Goal: Task Accomplishment & Management: Manage account settings

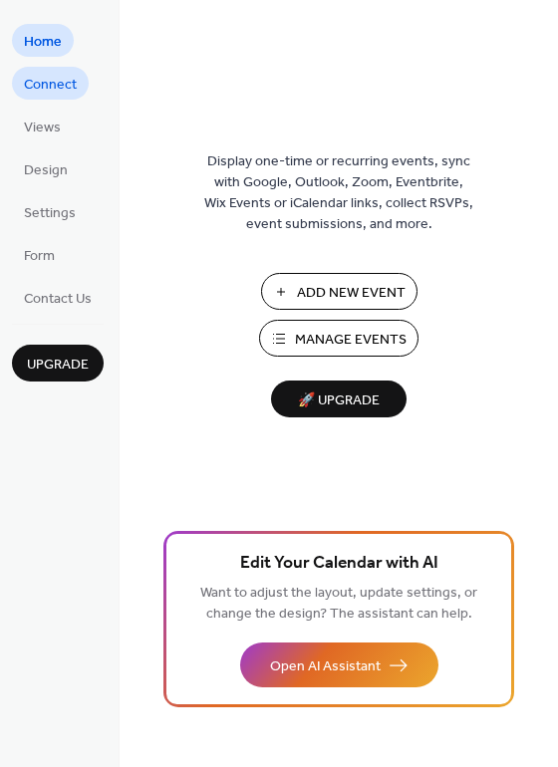
click at [69, 75] on span "Connect" at bounding box center [50, 85] width 53 height 21
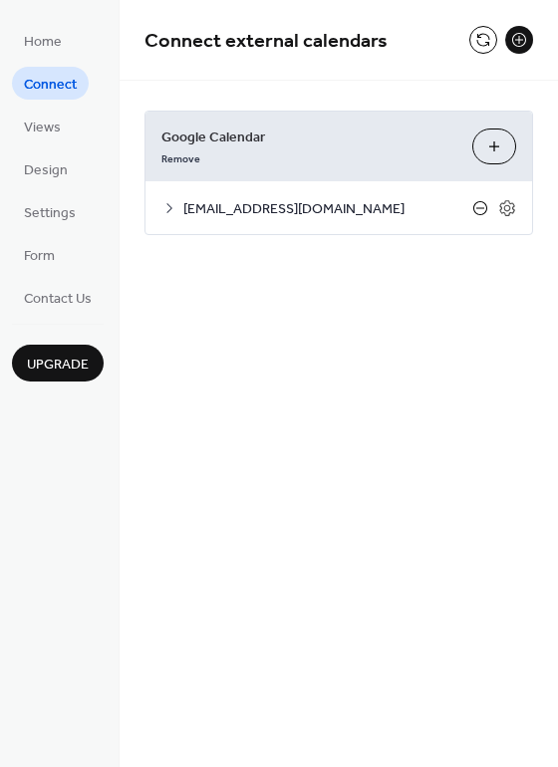
click at [480, 205] on icon at bounding box center [480, 208] width 16 height 16
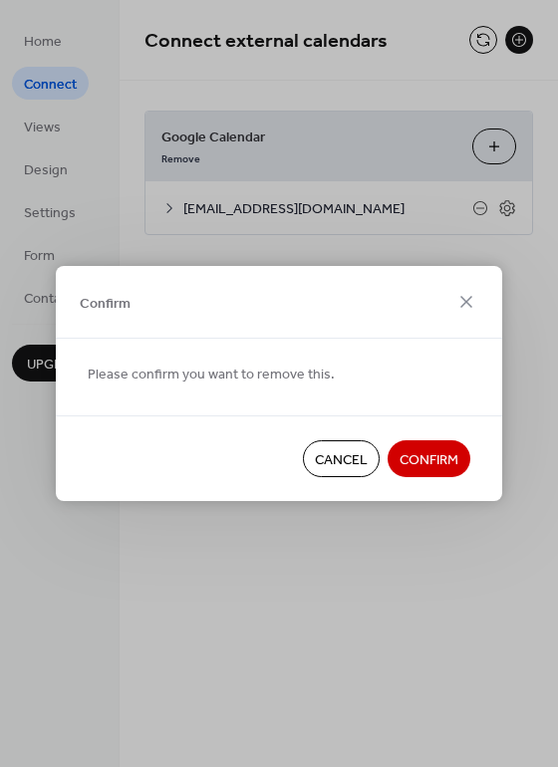
click at [434, 459] on span "Confirm" at bounding box center [429, 460] width 59 height 21
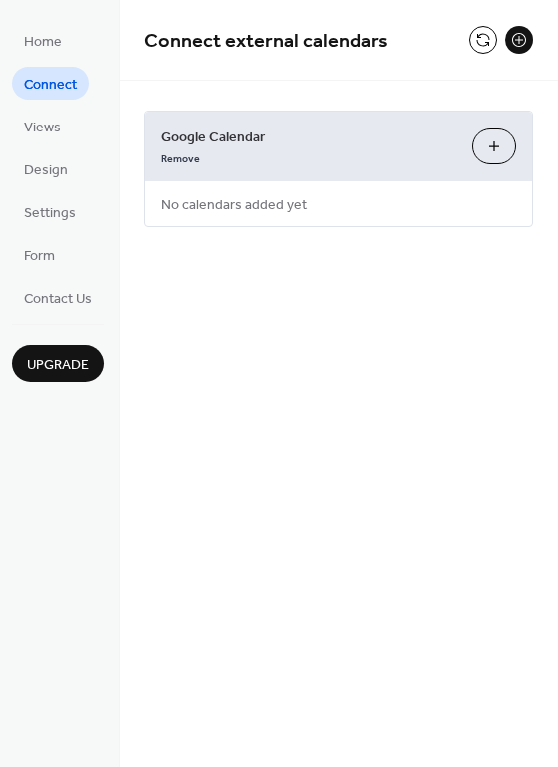
click at [504, 148] on button "Choose Calendars" at bounding box center [494, 147] width 44 height 36
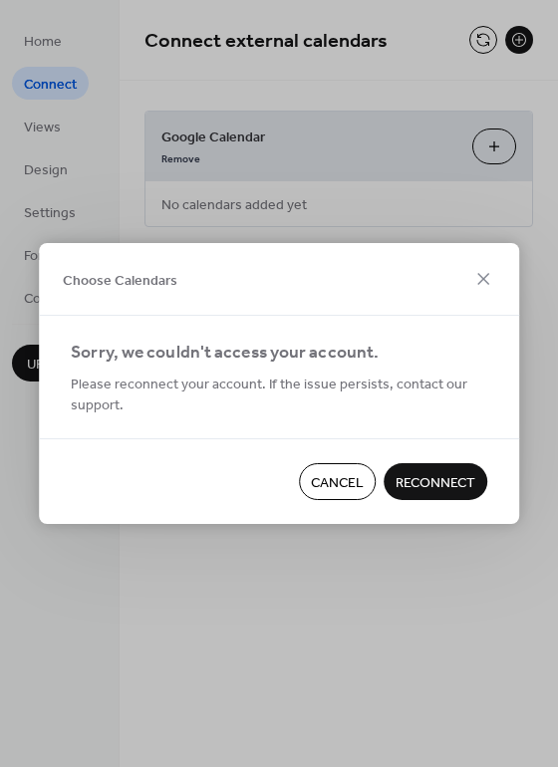
click at [429, 474] on span "Reconnect" at bounding box center [436, 483] width 80 height 21
click at [337, 480] on span "Cancel" at bounding box center [337, 483] width 53 height 21
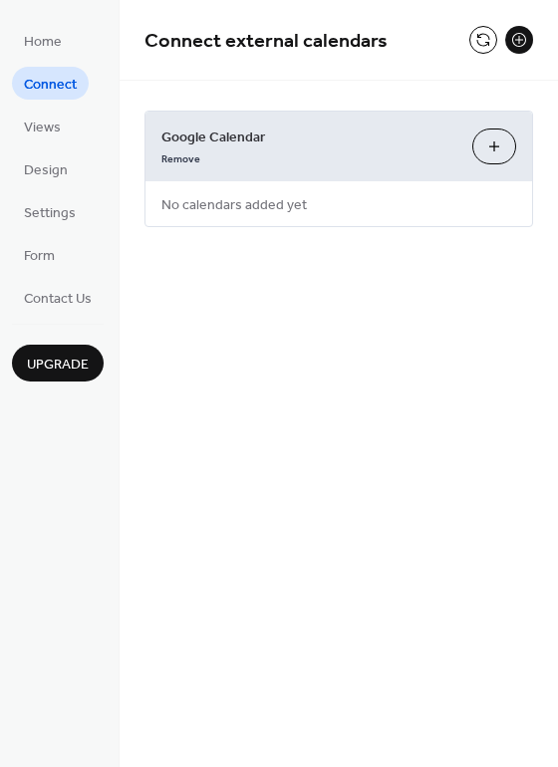
click at [498, 152] on button "Choose Calendars" at bounding box center [494, 147] width 44 height 36
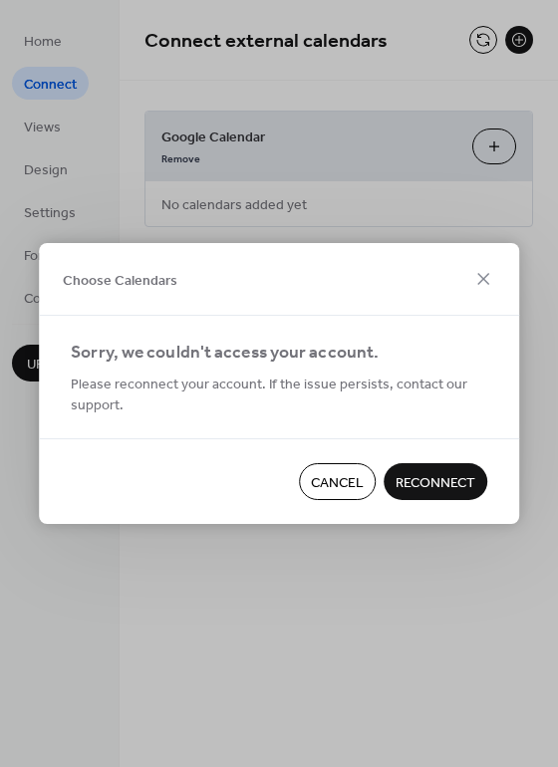
click at [424, 482] on span "Reconnect" at bounding box center [436, 483] width 80 height 21
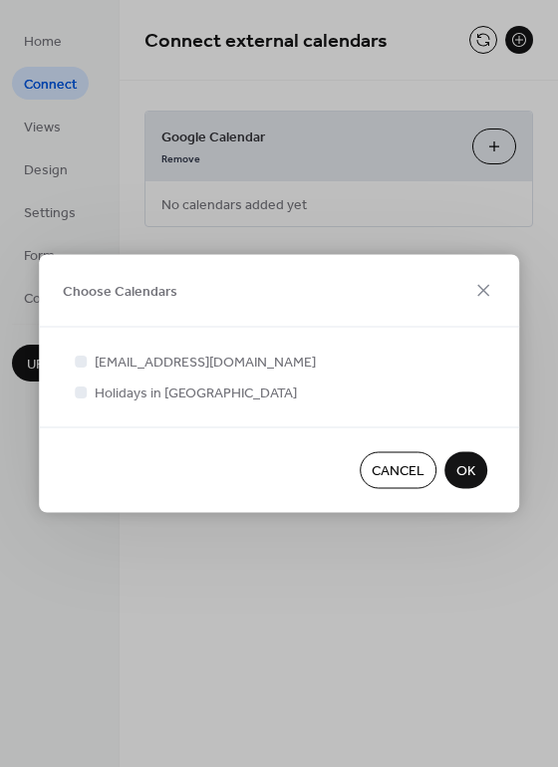
click at [468, 473] on span "OK" at bounding box center [465, 471] width 19 height 21
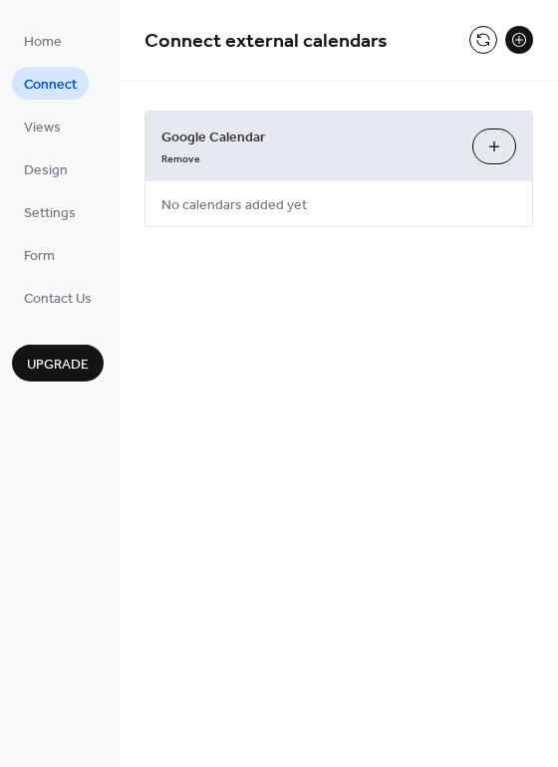
click at [492, 144] on button "Choose Calendars" at bounding box center [494, 147] width 44 height 36
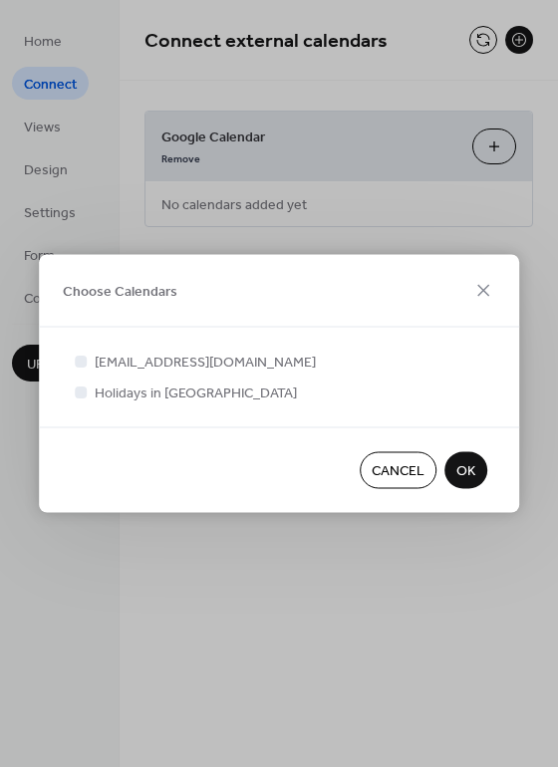
click at [453, 471] on button "OK" at bounding box center [465, 470] width 43 height 37
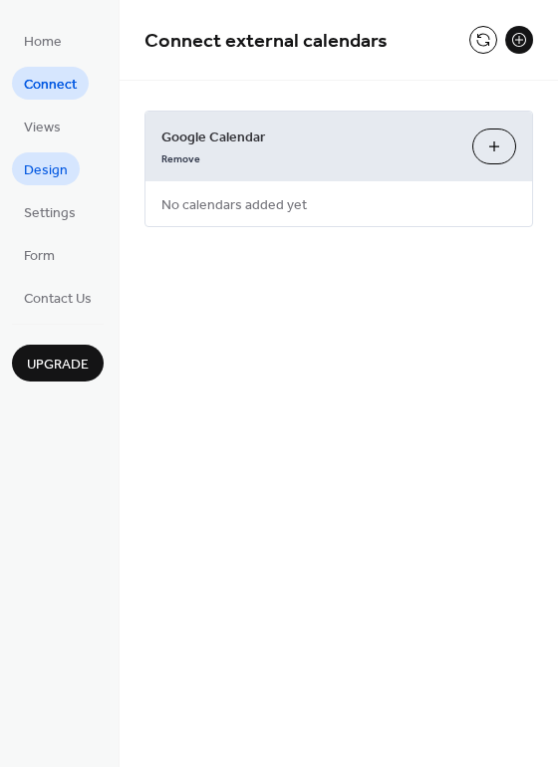
click at [39, 174] on span "Design" at bounding box center [46, 170] width 44 height 21
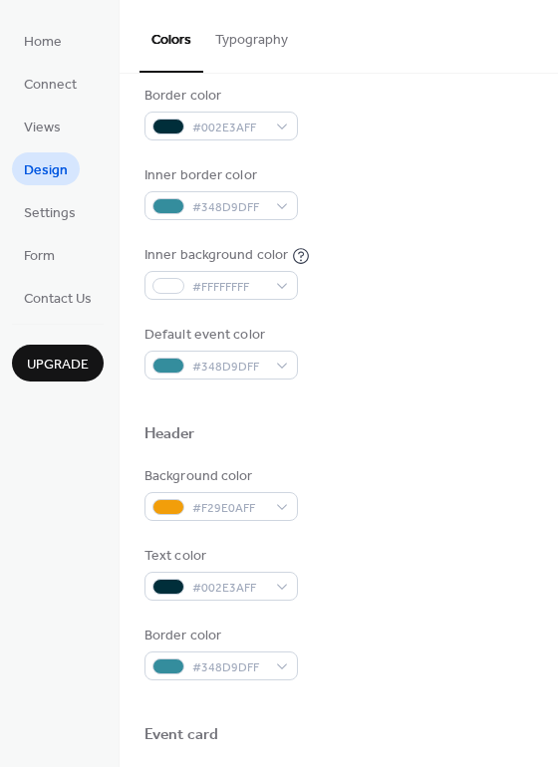
scroll to position [359, 0]
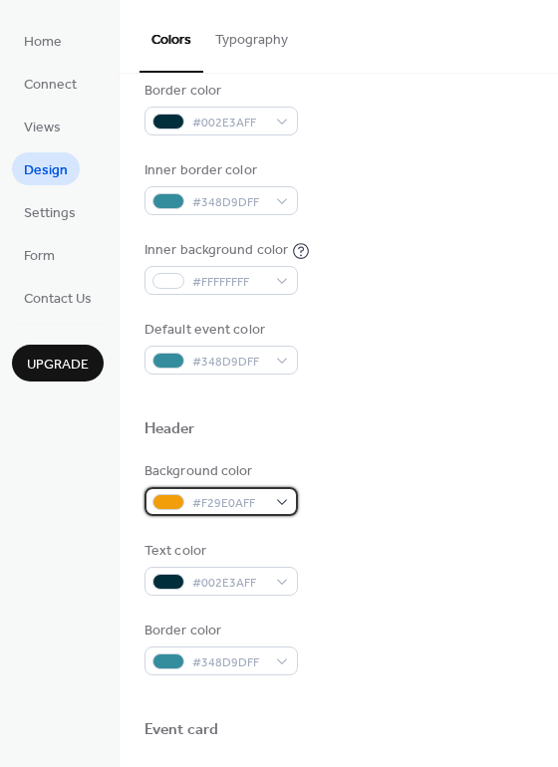
click at [286, 499] on div "#F29E0AFF" at bounding box center [221, 501] width 153 height 29
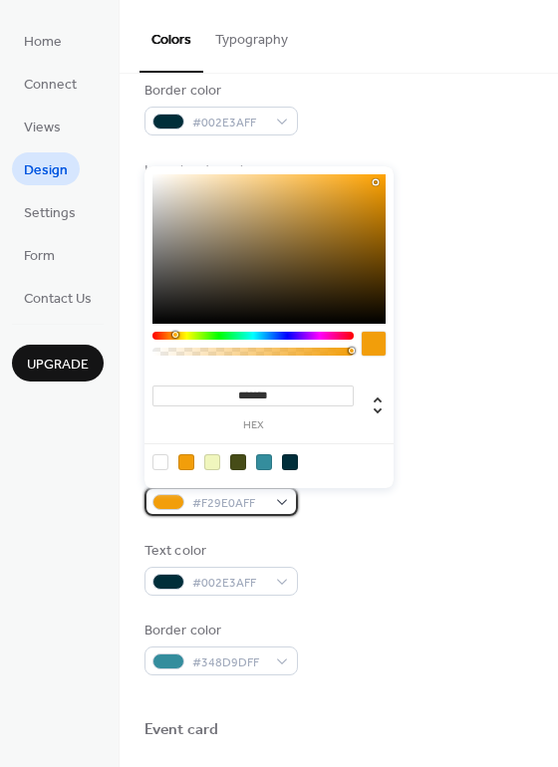
click at [238, 502] on span "#F29E0AFF" at bounding box center [229, 503] width 74 height 21
click at [266, 390] on input "*******" at bounding box center [252, 396] width 201 height 21
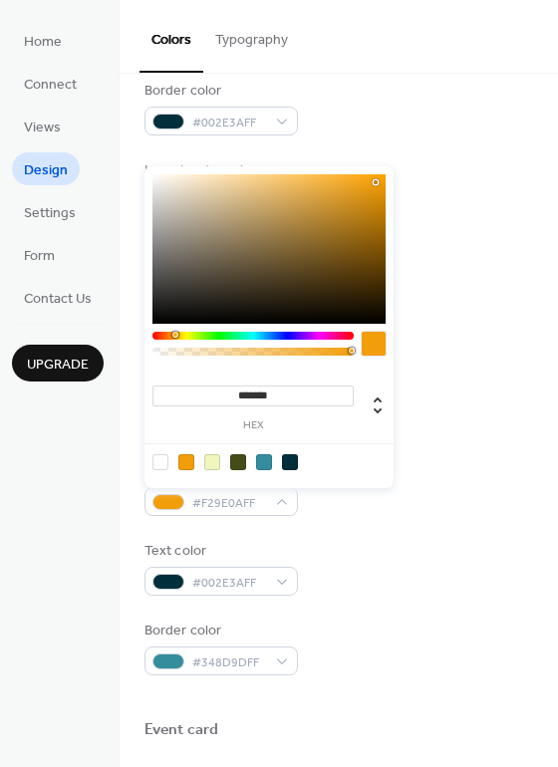
click at [266, 390] on input "*******" at bounding box center [252, 396] width 201 height 21
paste input
type input "*******"
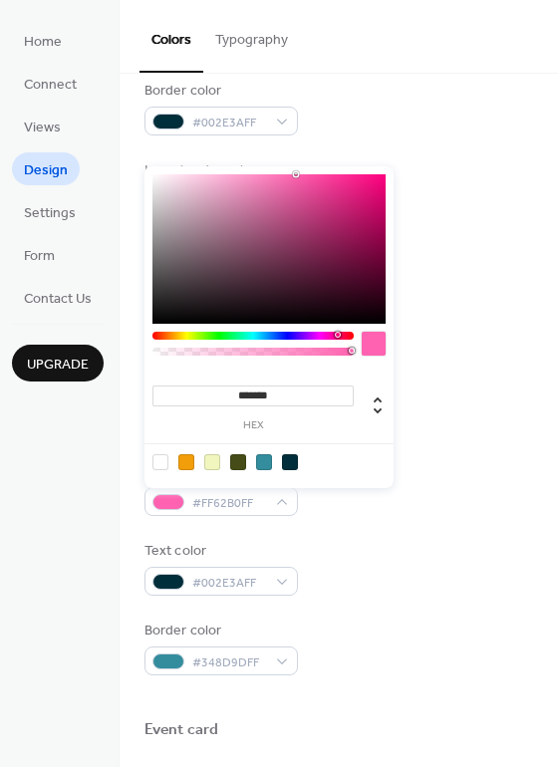
click at [404, 549] on div "Text color #002E3AFF" at bounding box center [339, 568] width 389 height 55
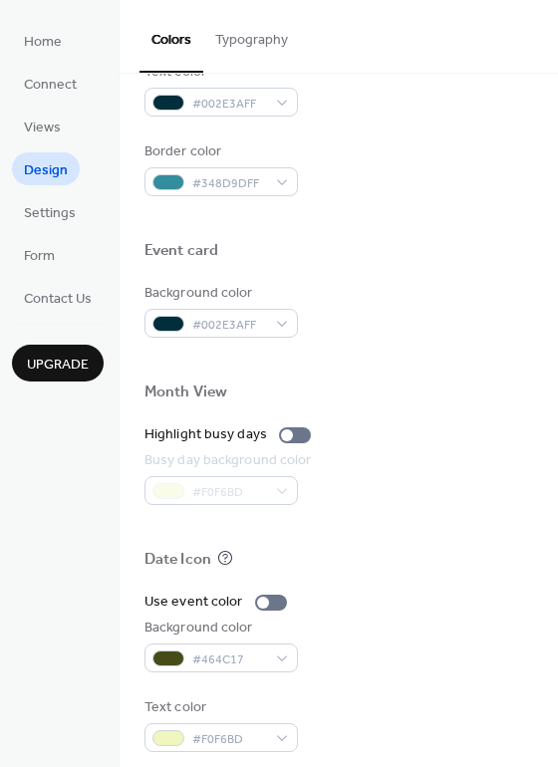
scroll to position [853, 0]
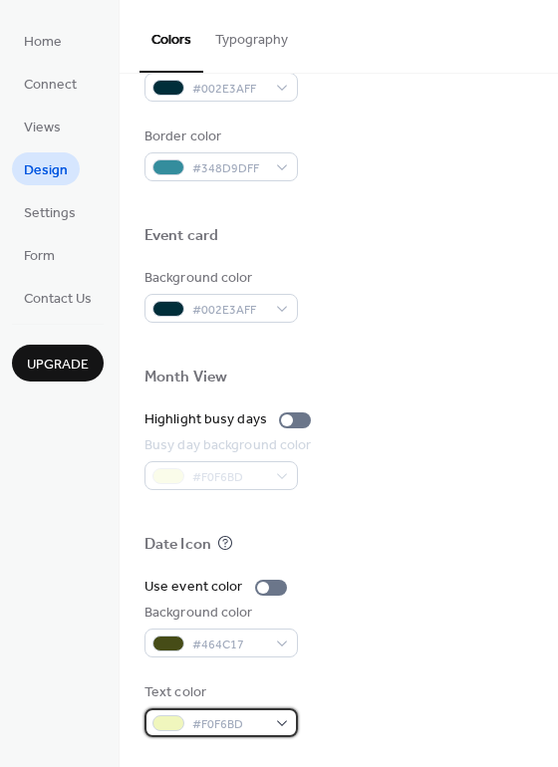
click at [177, 722] on div at bounding box center [168, 724] width 32 height 16
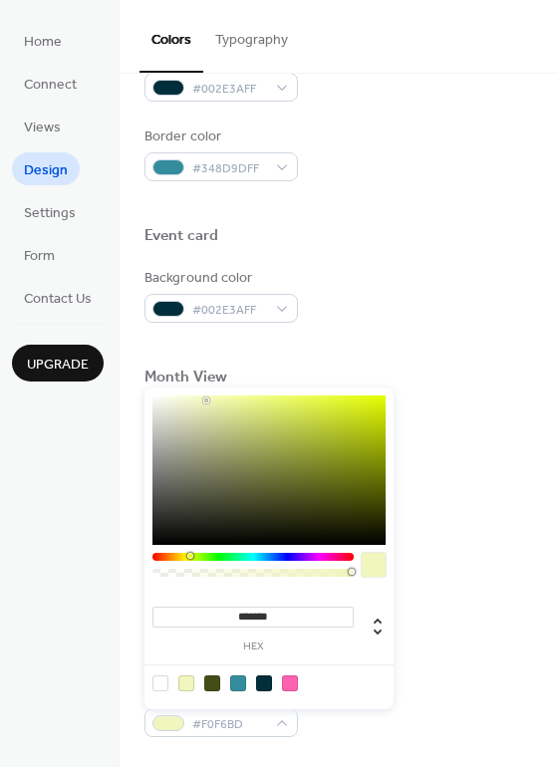
click at [212, 681] on div at bounding box center [212, 684] width 16 height 16
click at [267, 683] on div at bounding box center [264, 684] width 16 height 16
type input "*******"
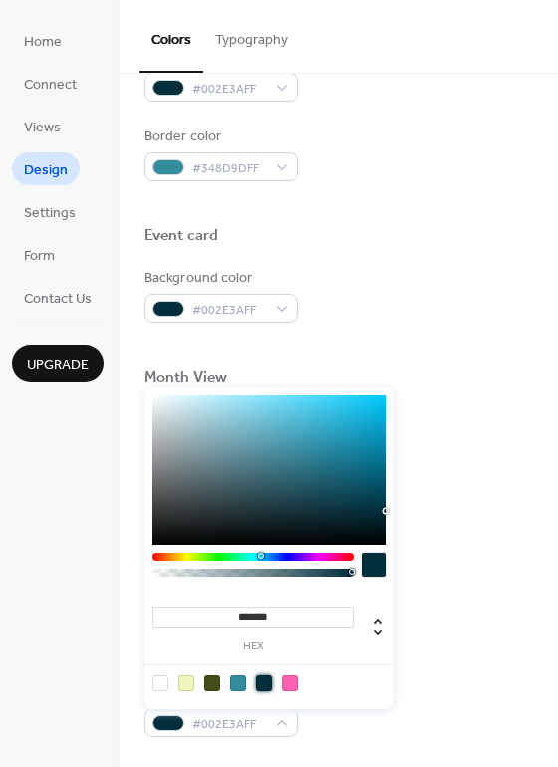
click at [418, 664] on div "Use event color Background color #464C17 Text color #002E3AFF" at bounding box center [339, 657] width 389 height 160
